Goal: Task Accomplishment & Management: Use online tool/utility

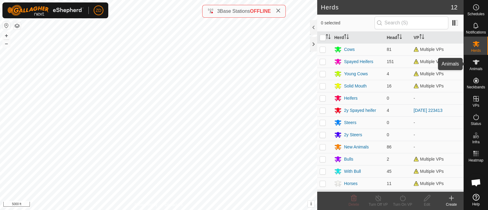
click at [473, 63] on icon at bounding box center [476, 62] width 7 height 7
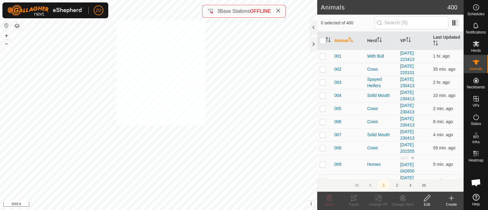
checkbox input "true"
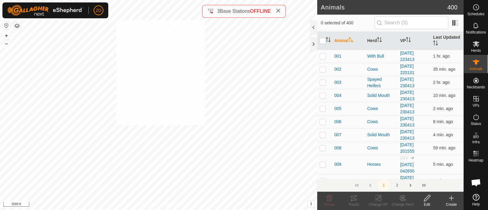
checkbox input "true"
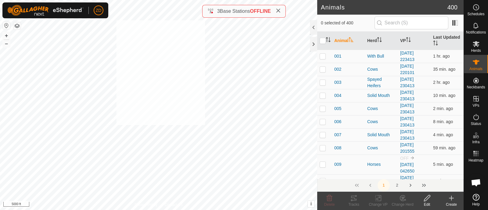
checkbox input "true"
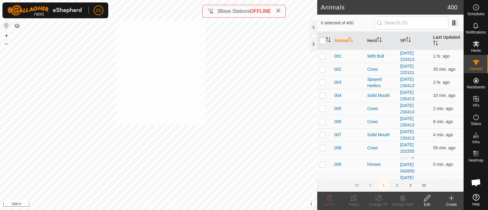
checkbox input "true"
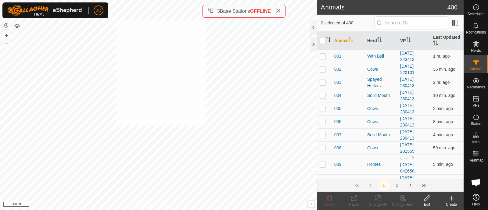
checkbox input "true"
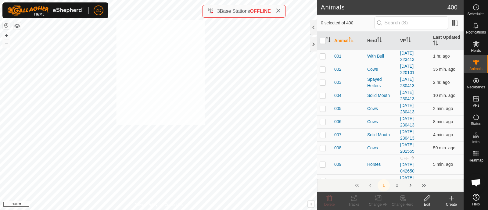
checkbox input "true"
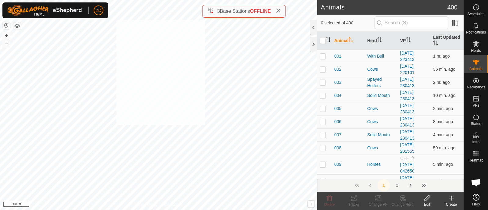
checkbox input "true"
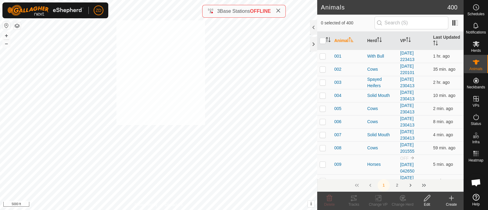
checkbox input "true"
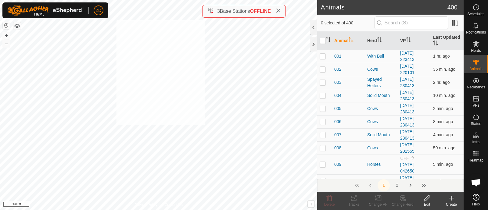
checkbox input "true"
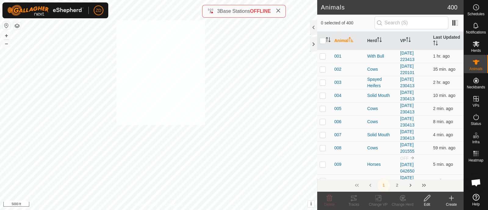
checkbox input "true"
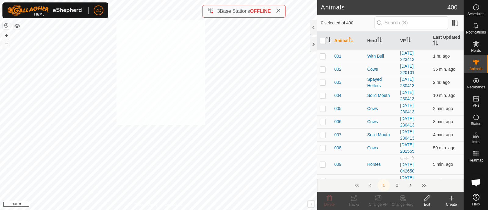
checkbox input "true"
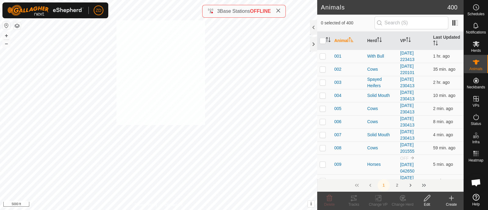
checkbox input "true"
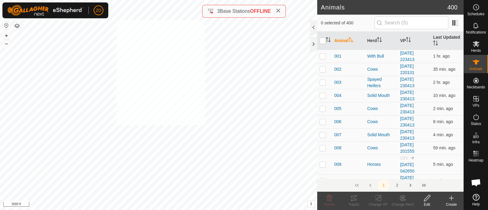
checkbox input "true"
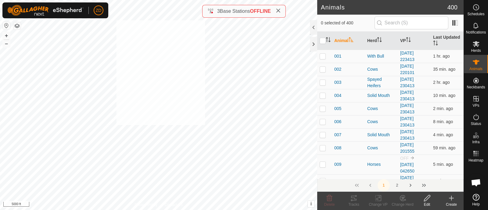
checkbox input "true"
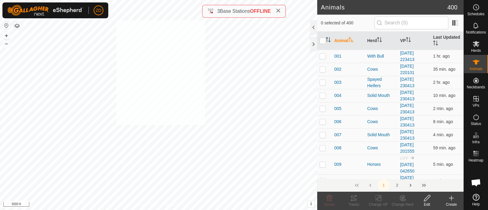
checkbox input "true"
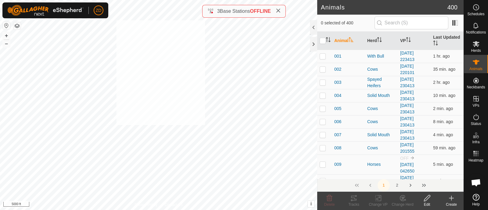
checkbox input "true"
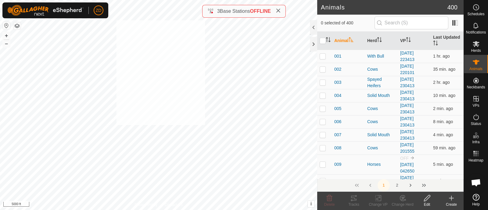
checkbox input "true"
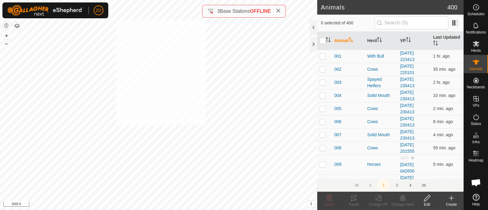
checkbox input "true"
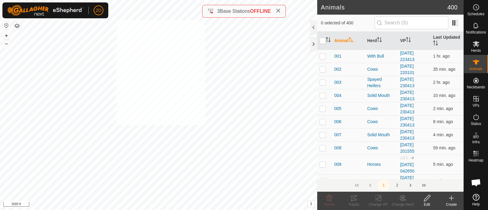
checkbox input "true"
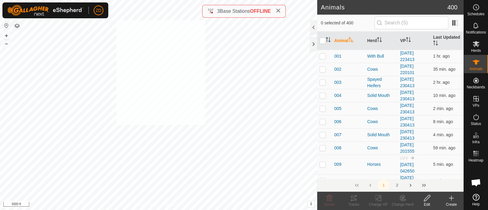
checkbox input "true"
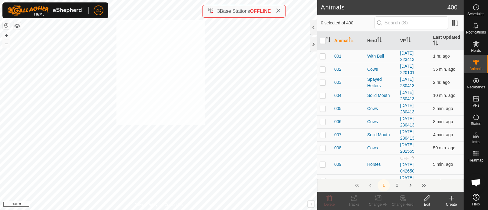
checkbox input "true"
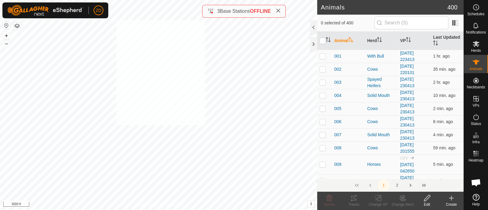
checkbox input "true"
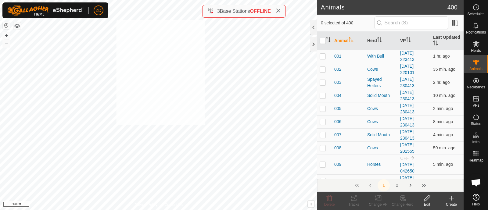
checkbox input "true"
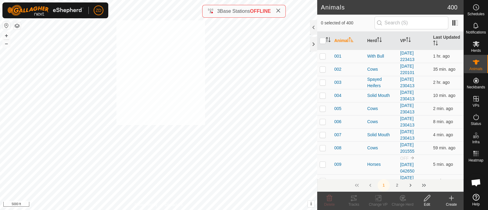
checkbox input "true"
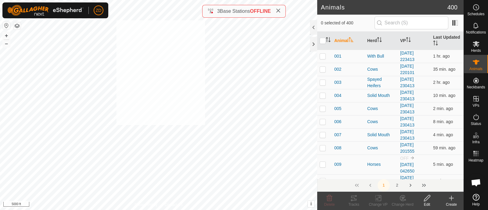
checkbox input "true"
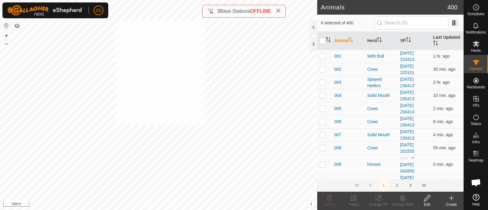
checkbox input "true"
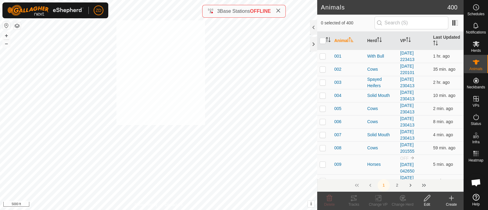
checkbox input "true"
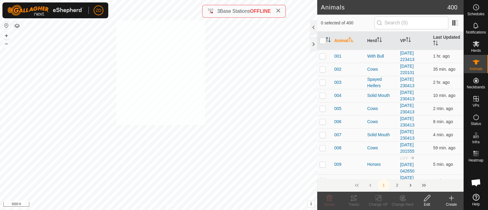
checkbox input "true"
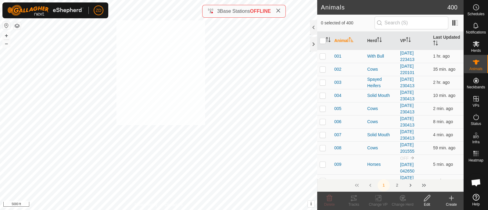
checkbox input "true"
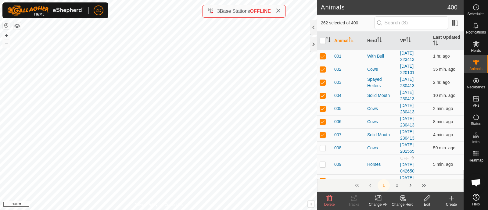
click at [379, 197] on icon at bounding box center [378, 199] width 4 height 4
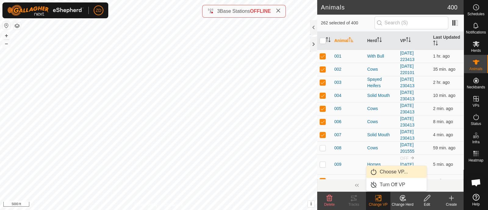
click at [388, 172] on link "Choose VP..." at bounding box center [397, 172] width 60 height 12
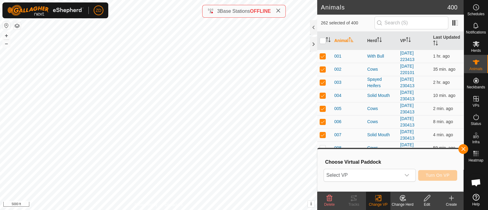
click at [388, 172] on span "Select VP" at bounding box center [362, 175] width 77 height 12
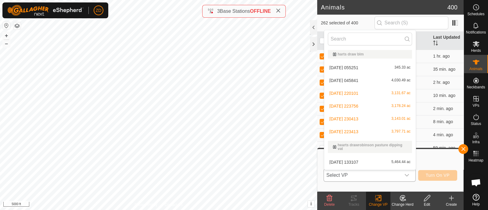
scroll to position [94, 0]
click at [353, 78] on li "[DATE] 045841 4,030.49 ac" at bounding box center [371, 79] width 92 height 12
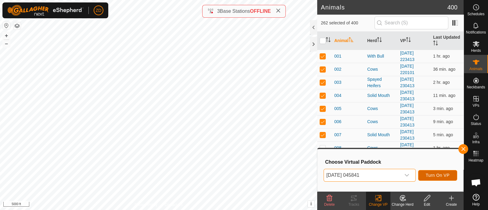
click at [430, 176] on span "Turn On VP" at bounding box center [438, 175] width 24 height 5
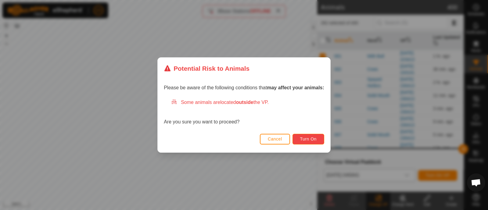
click at [314, 140] on span "Turn On" at bounding box center [308, 139] width 16 height 5
